Goal: Communication & Community: Share content

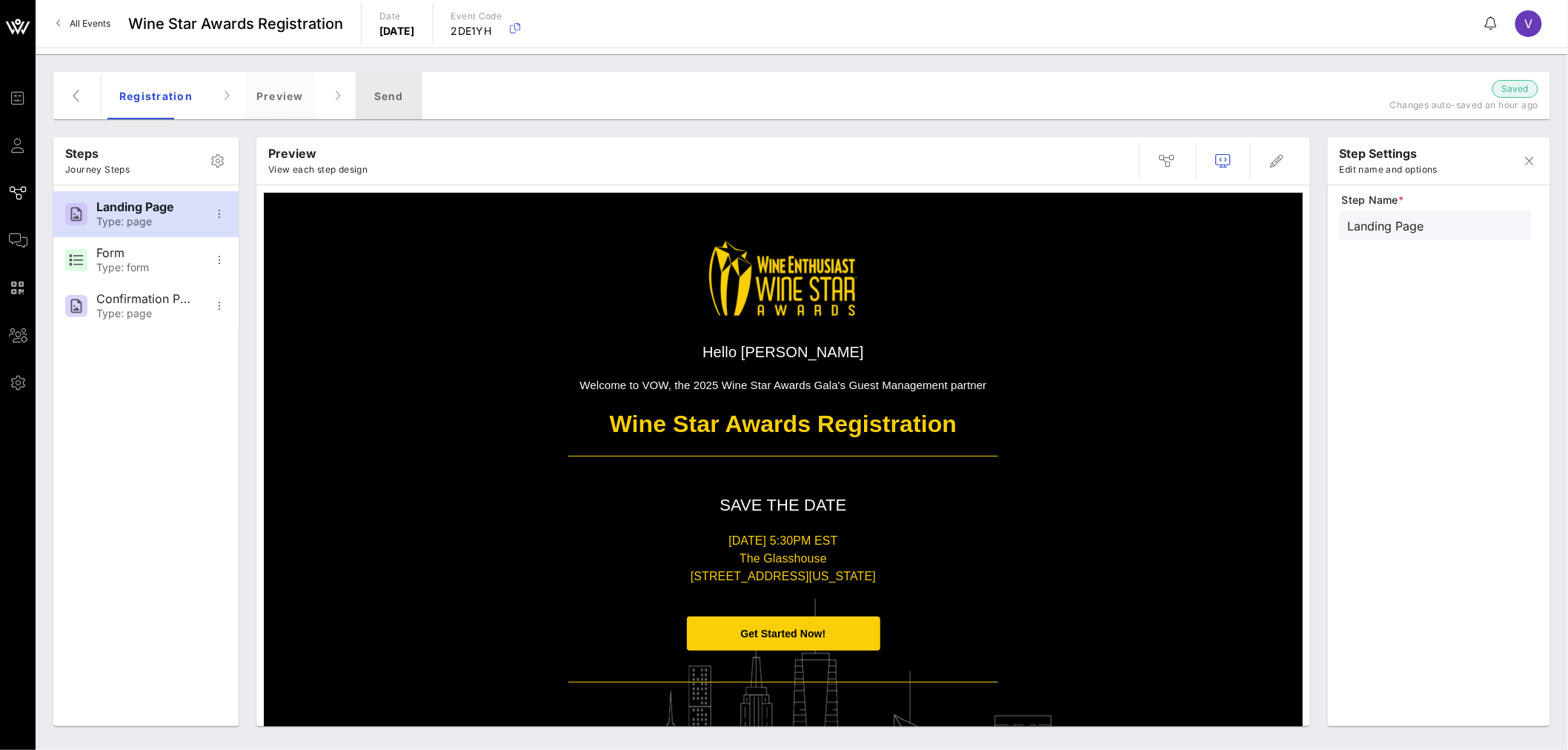
click at [401, 94] on div "Send" at bounding box center [390, 96] width 67 height 48
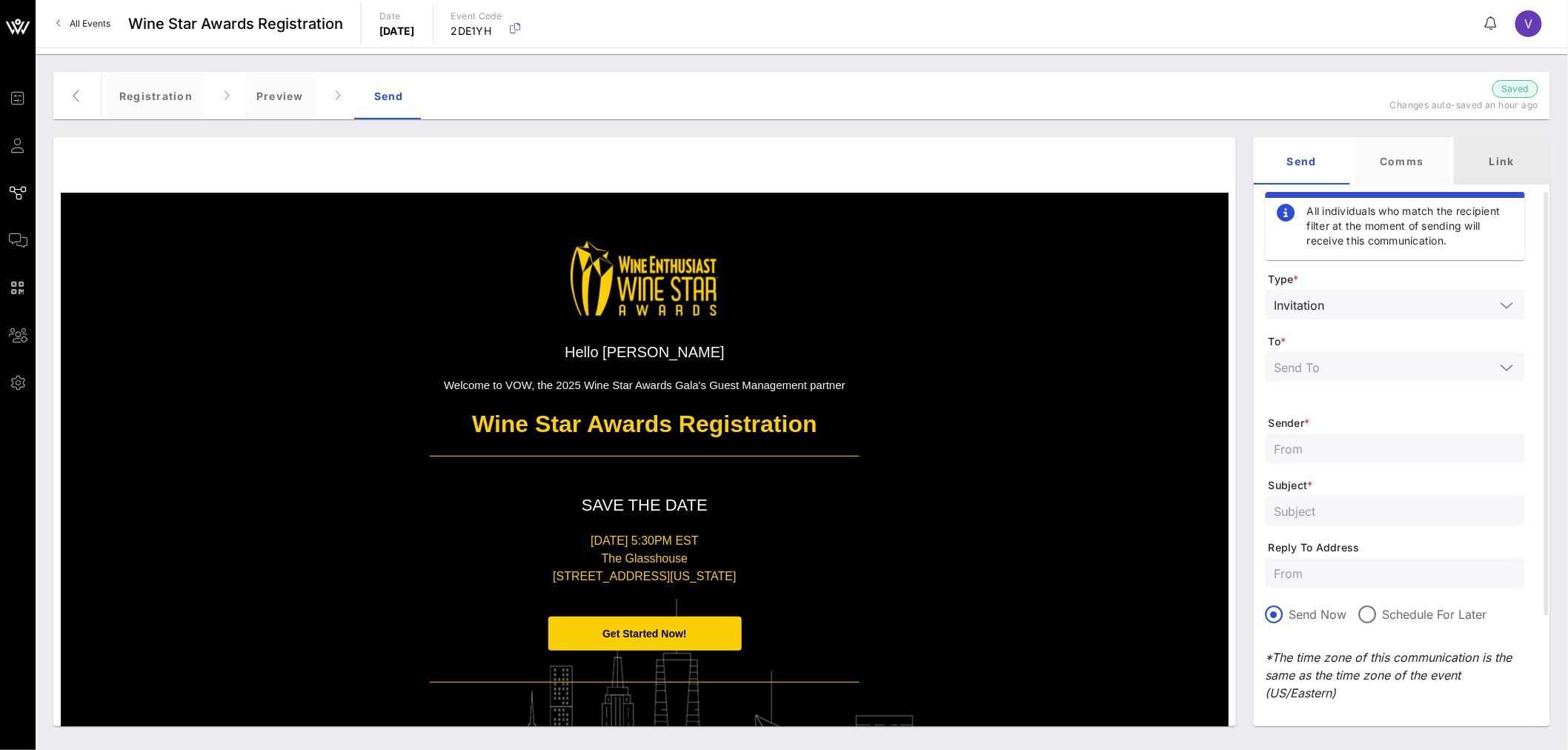
click at [1502, 163] on div "Link" at bounding box center [1501, 161] width 96 height 48
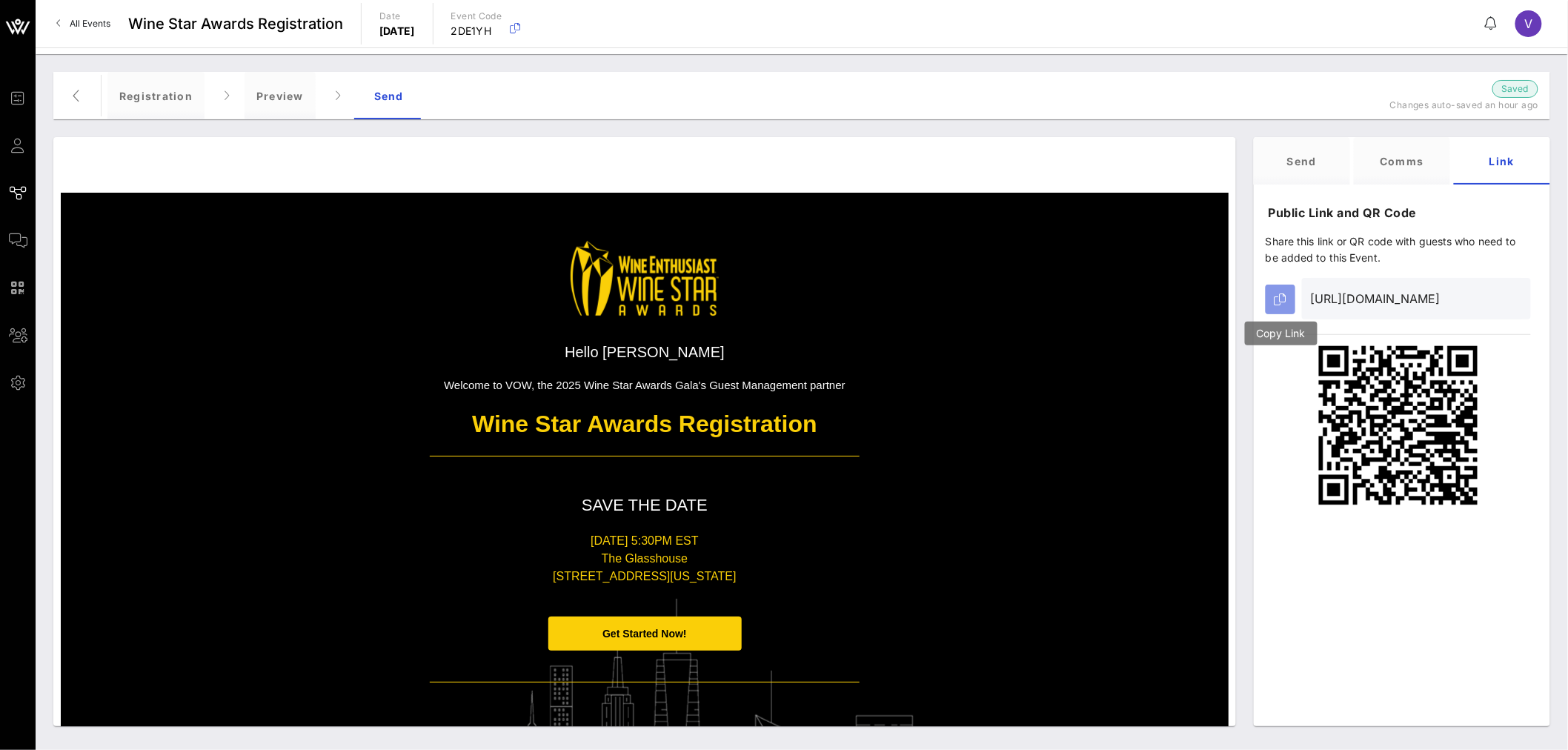
click at [1277, 305] on icon "button" at bounding box center [1280, 299] width 11 height 11
click at [1537, 22] on div "V" at bounding box center [1528, 24] width 26 height 26
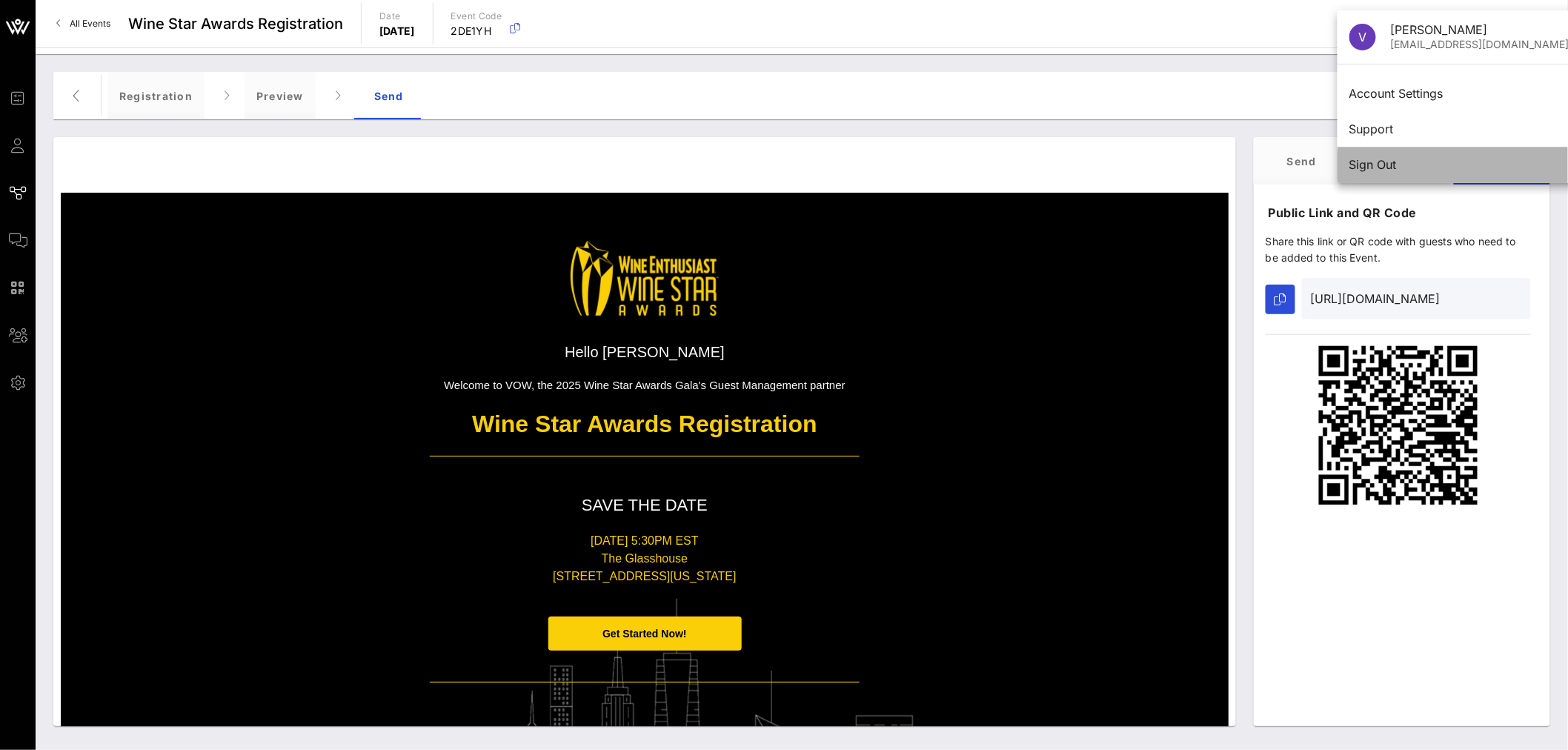
click at [1439, 163] on div "Sign Out" at bounding box center [1460, 165] width 220 height 14
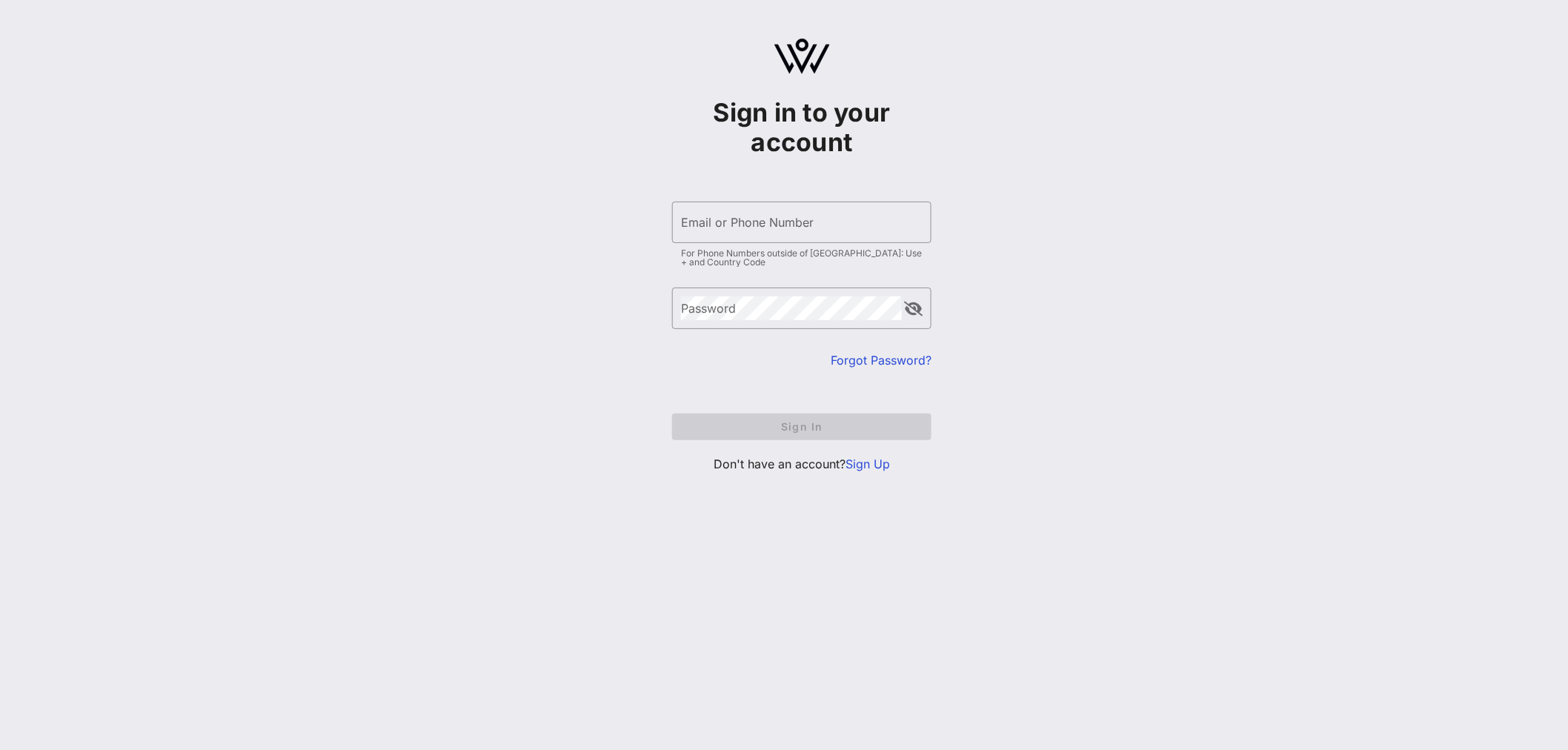
type input "[EMAIL_ADDRESS][DOMAIN_NAME]"
